Goal: Browse casually

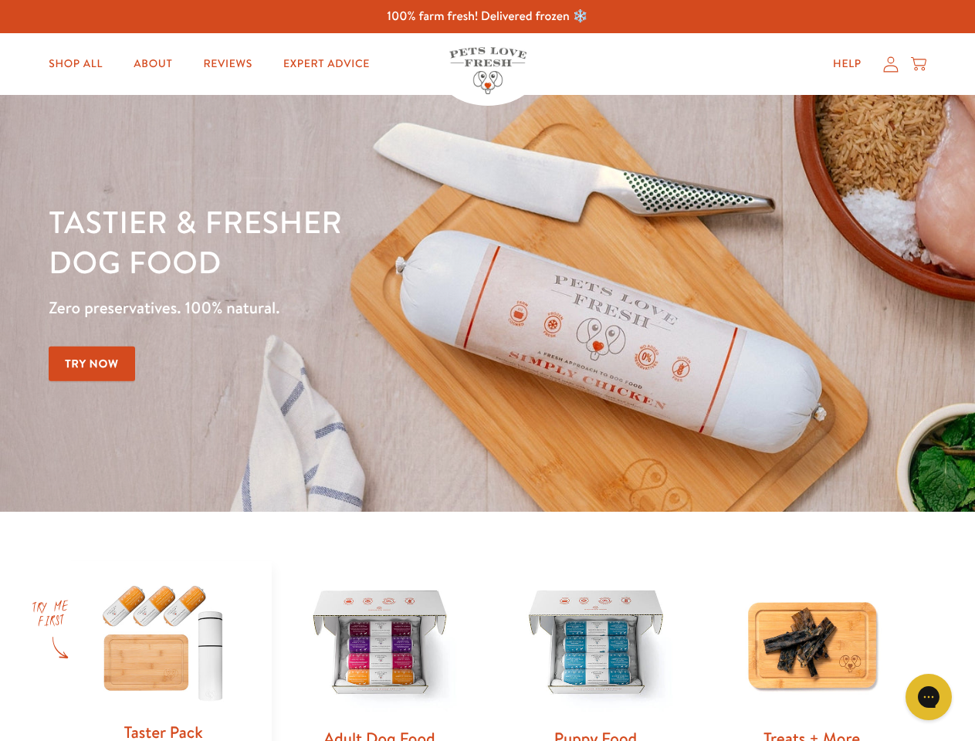
click at [487, 370] on div "Tastier & fresher dog food Zero preservatives. 100% natural. Try Now" at bounding box center [341, 303] width 585 height 204
click at [928, 697] on icon "Open gorgias live chat" at bounding box center [928, 696] width 15 height 15
